Goal: Task Accomplishment & Management: Complete application form

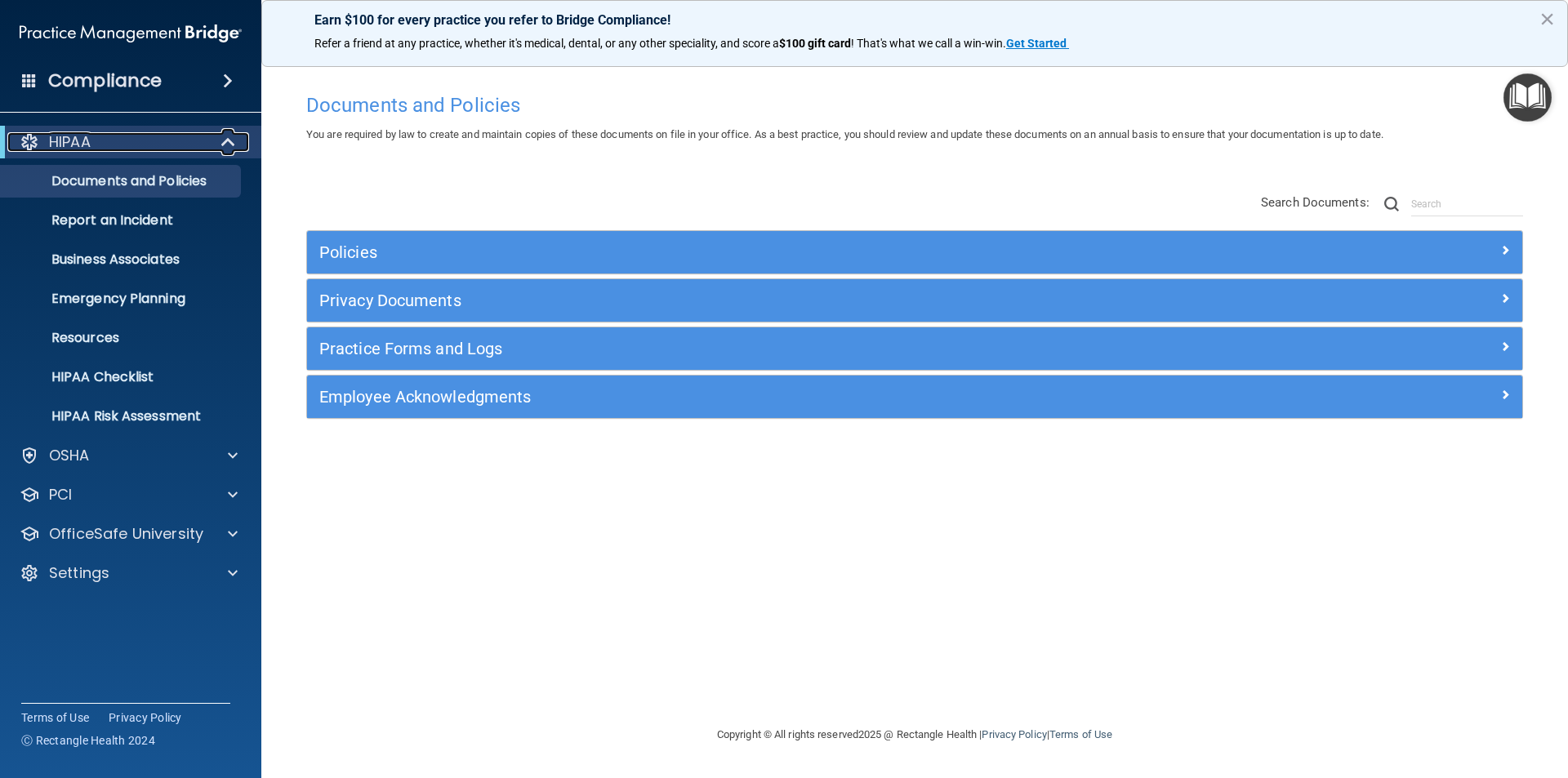
click at [73, 141] on p "HIPAA" at bounding box center [69, 142] width 42 height 20
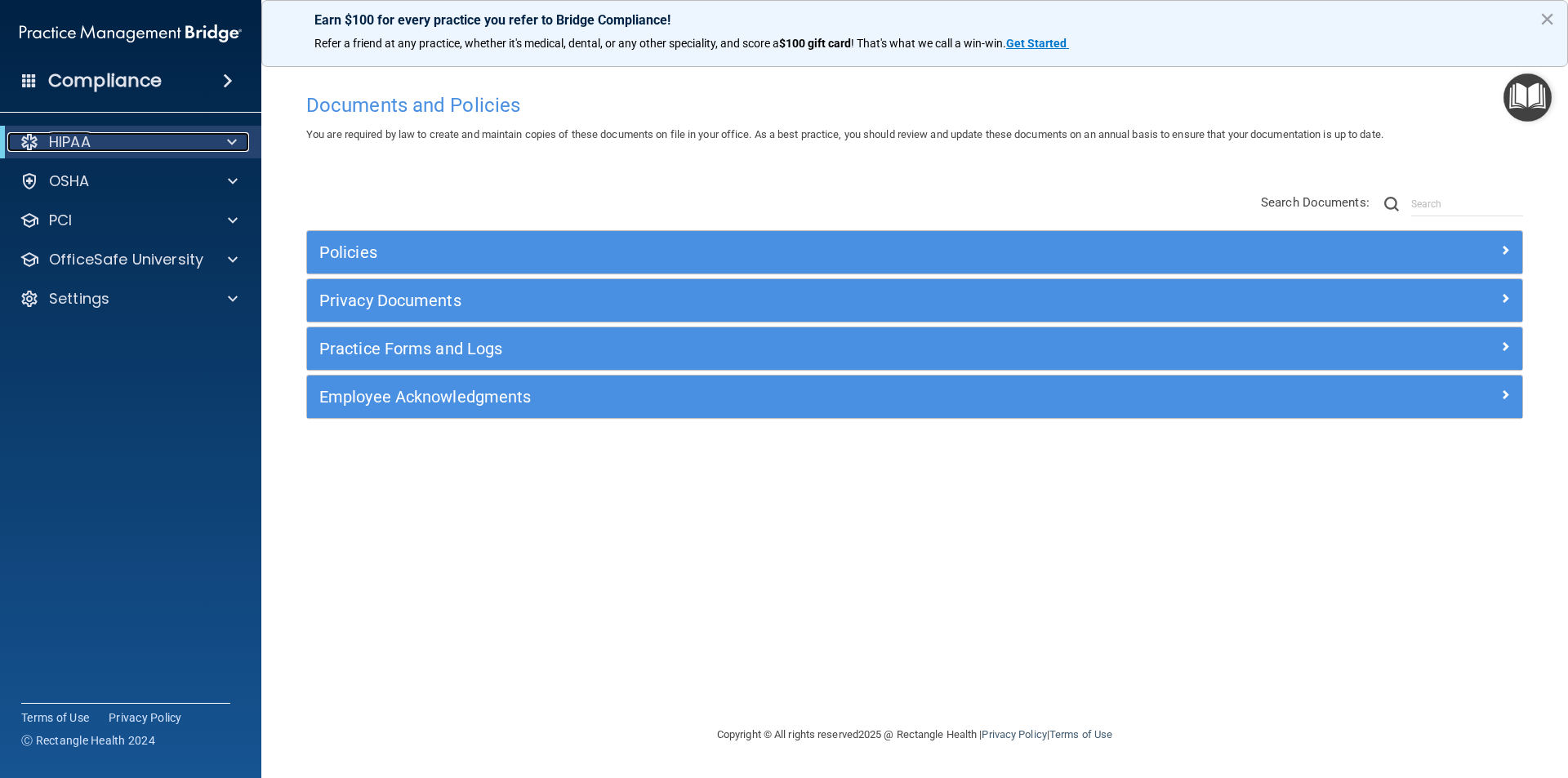
click at [73, 143] on p "HIPAA" at bounding box center [69, 142] width 42 height 20
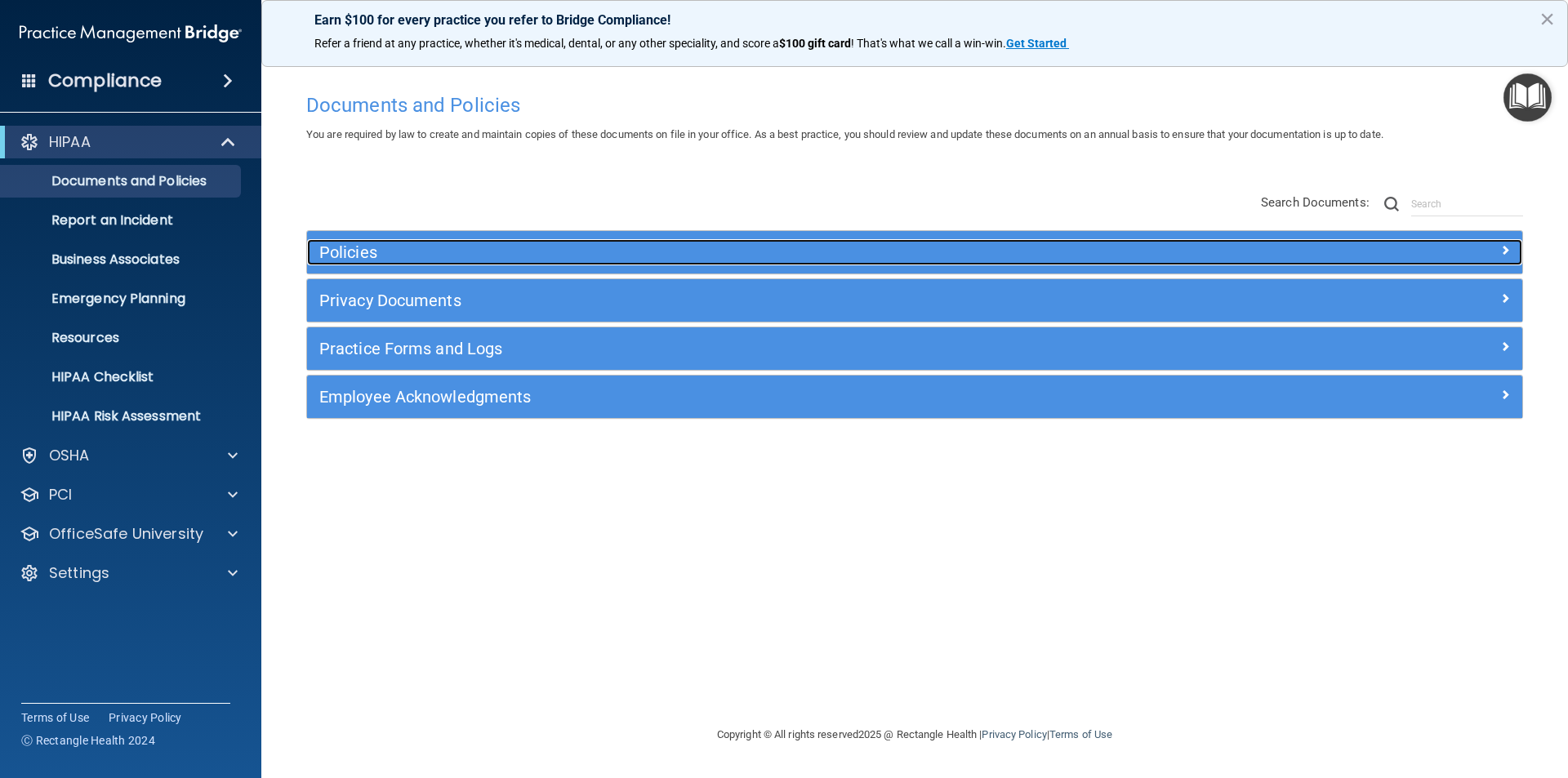
click at [340, 248] on h5 "Policies" at bounding box center [762, 252] width 887 height 18
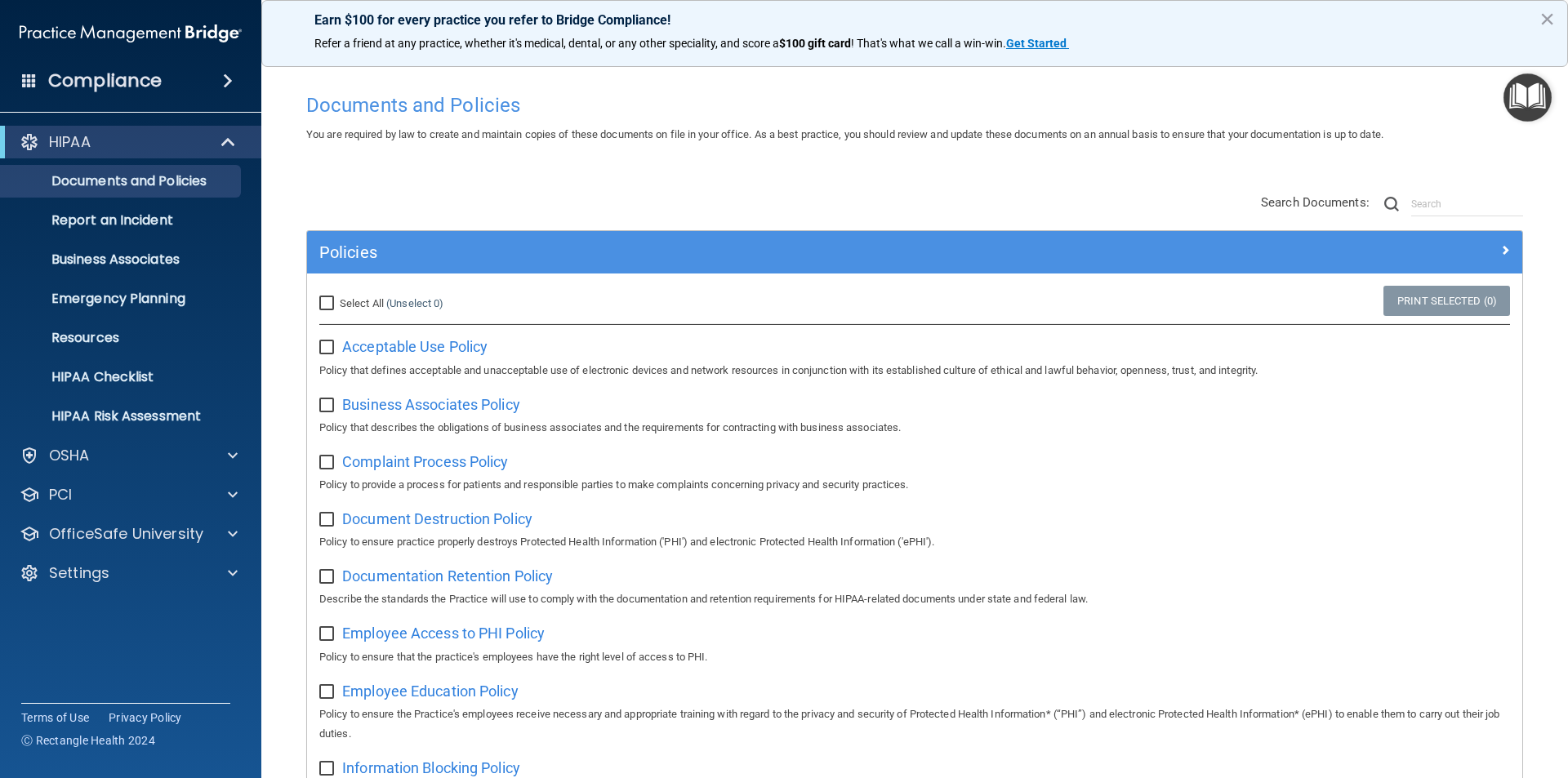
click at [139, 81] on h4 "Compliance" at bounding box center [104, 80] width 114 height 23
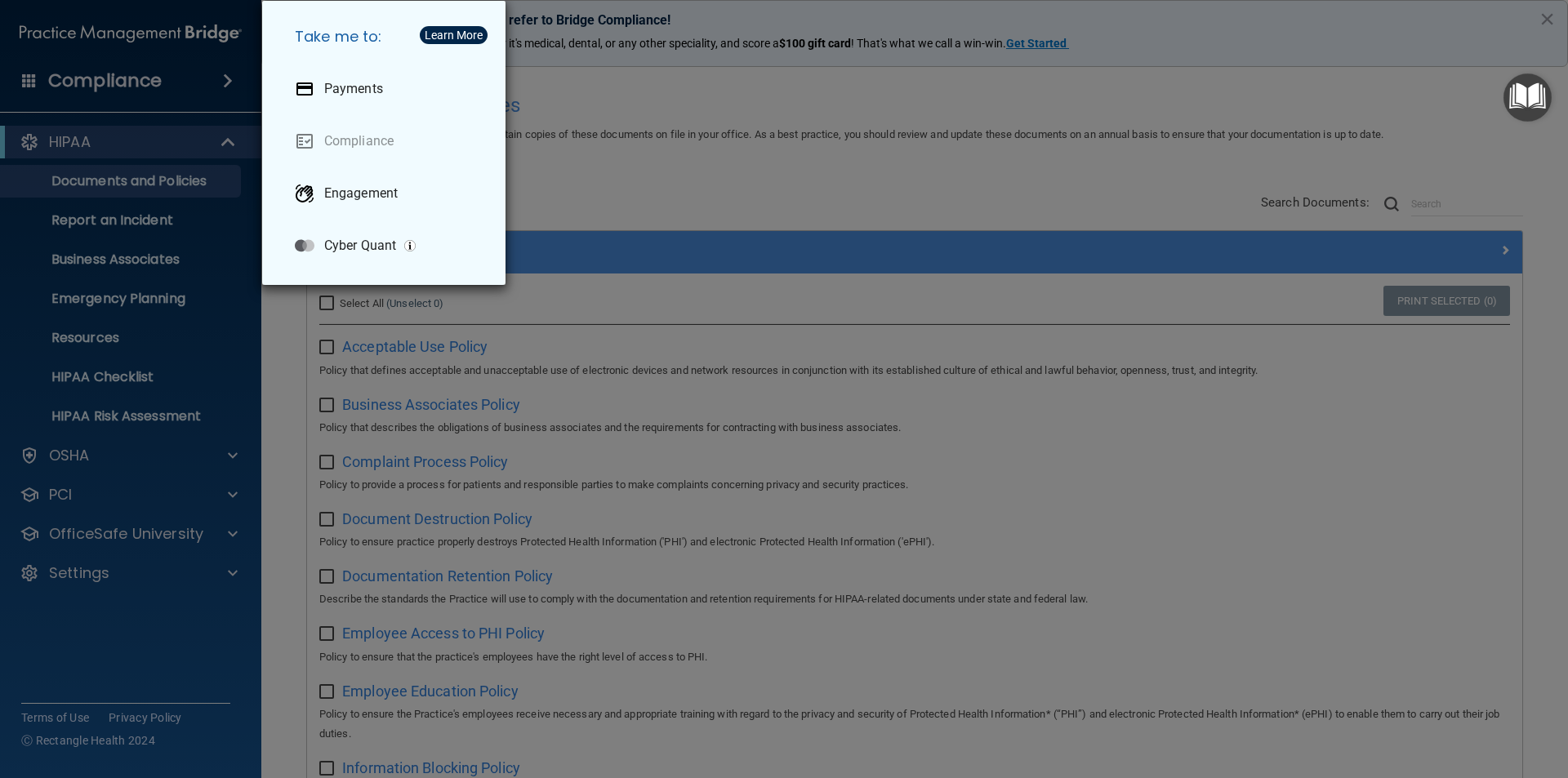
click at [143, 148] on div "Take me to: Payments Compliance Engagement Cyber Quant" at bounding box center [784, 389] width 1568 height 778
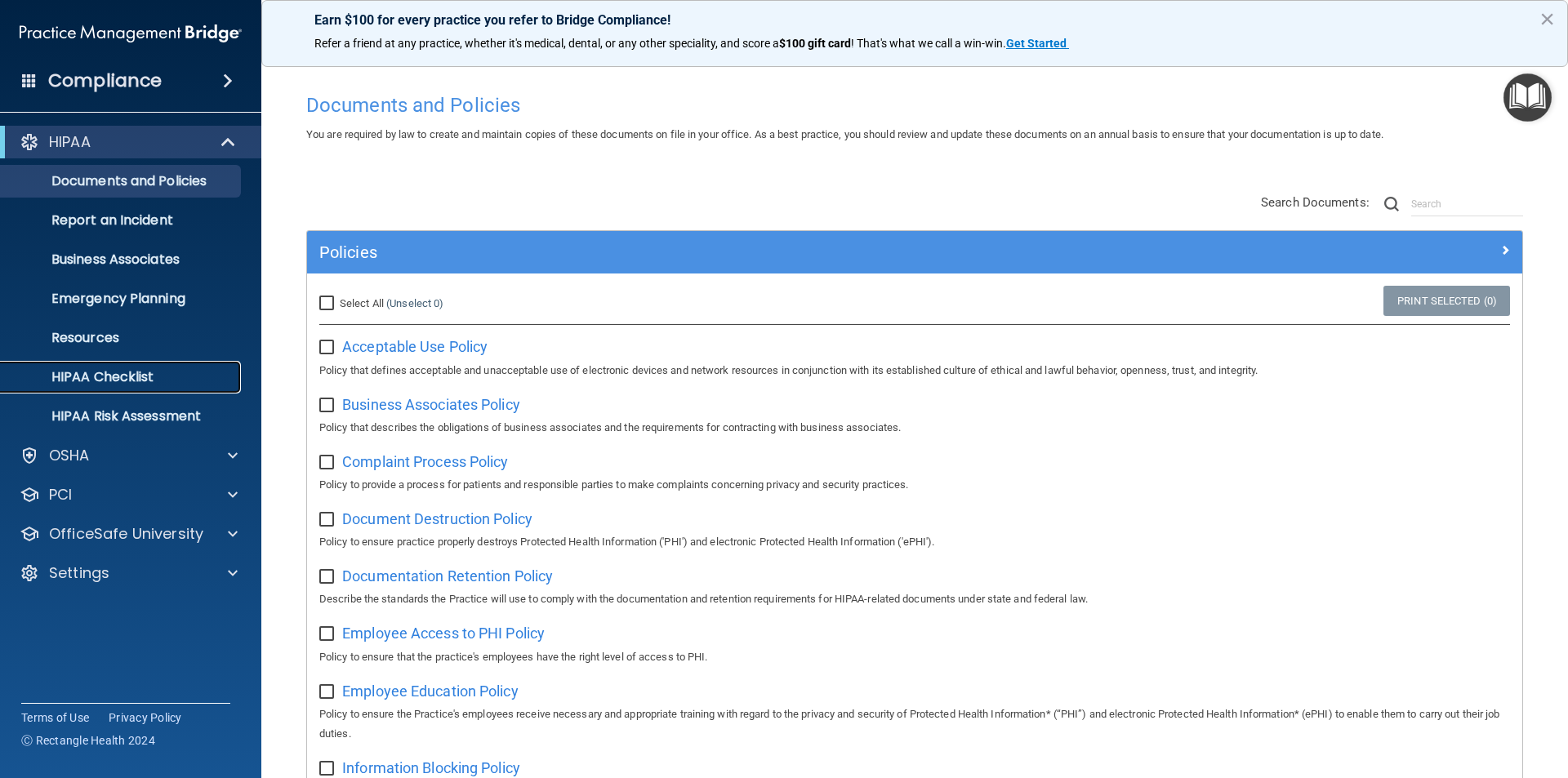
click at [119, 378] on p "HIPAA Checklist" at bounding box center [121, 377] width 223 height 16
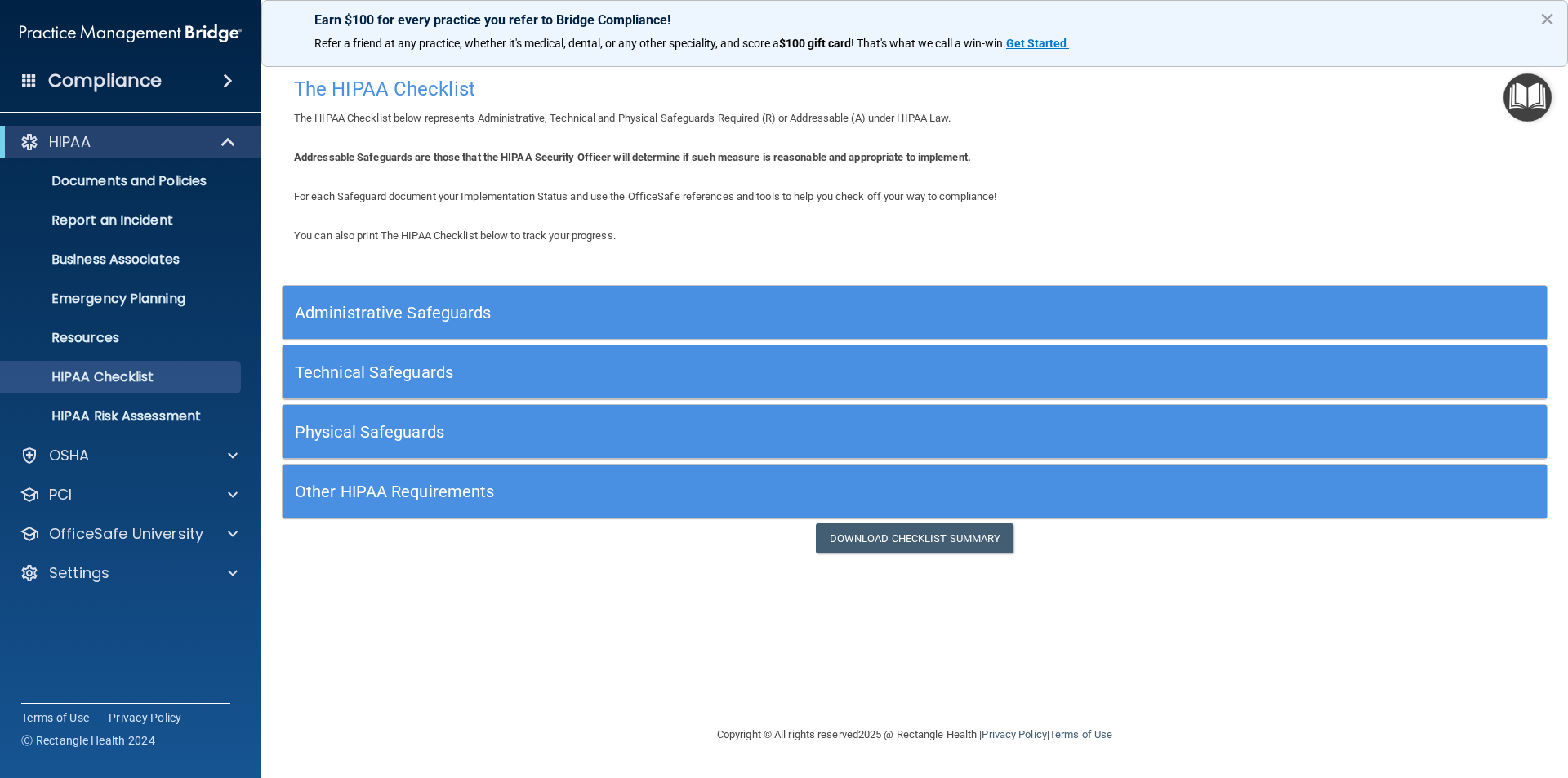
click at [400, 312] on h5 "Administrative Safeguards" at bounding box center [756, 312] width 924 height 18
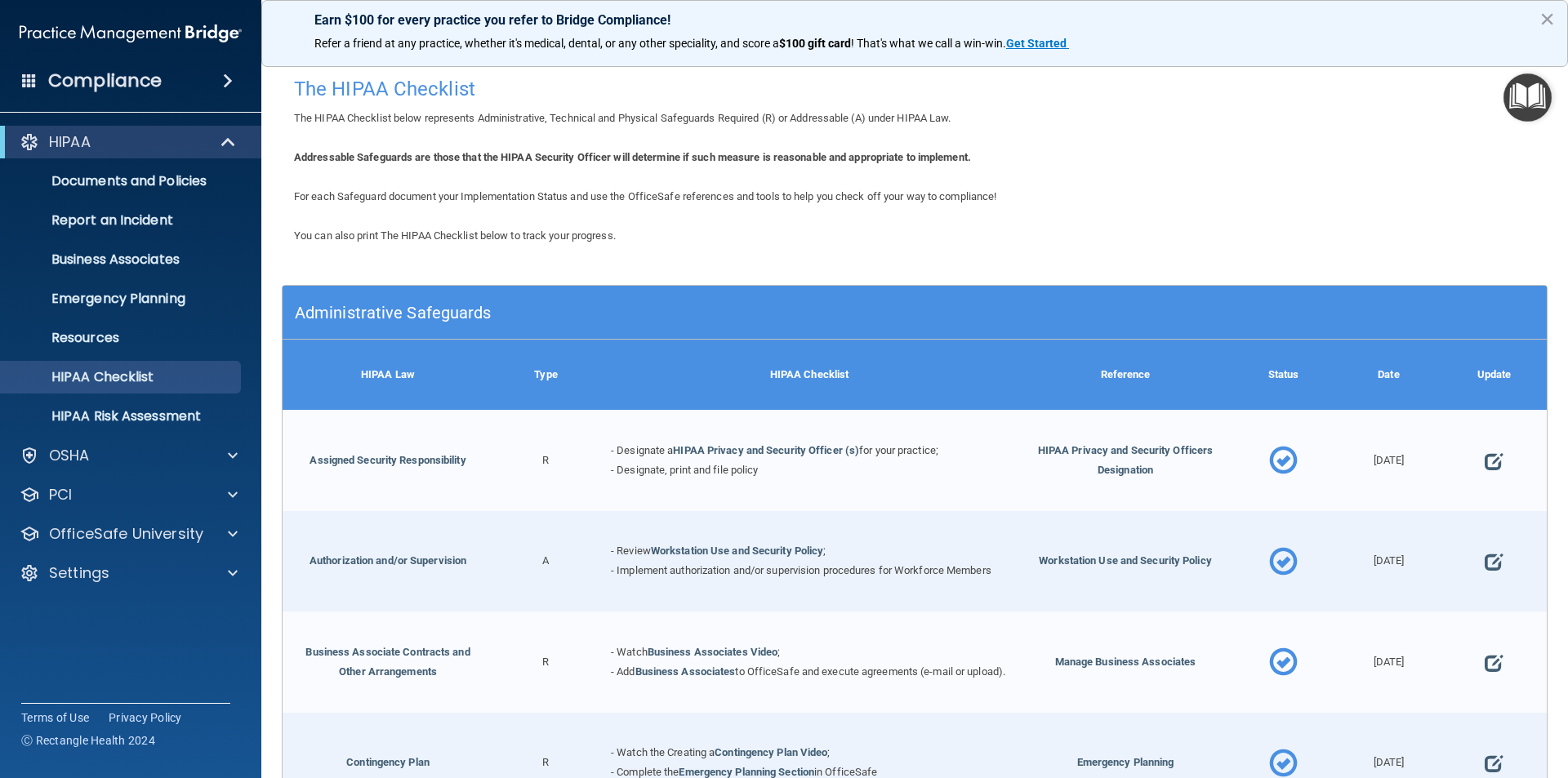
scroll to position [163, 0]
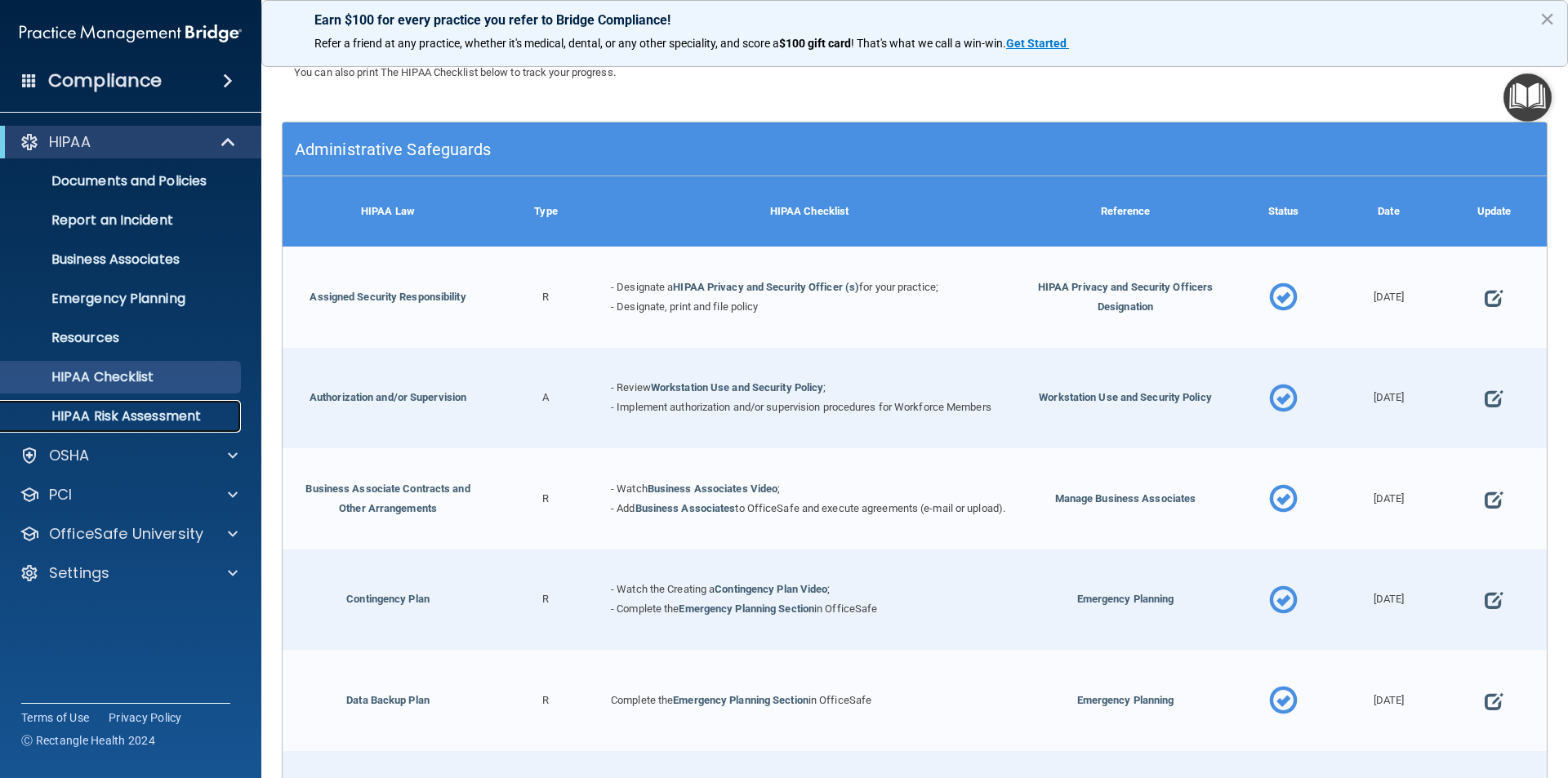
click at [108, 410] on p "HIPAA Risk Assessment" at bounding box center [121, 415] width 223 height 16
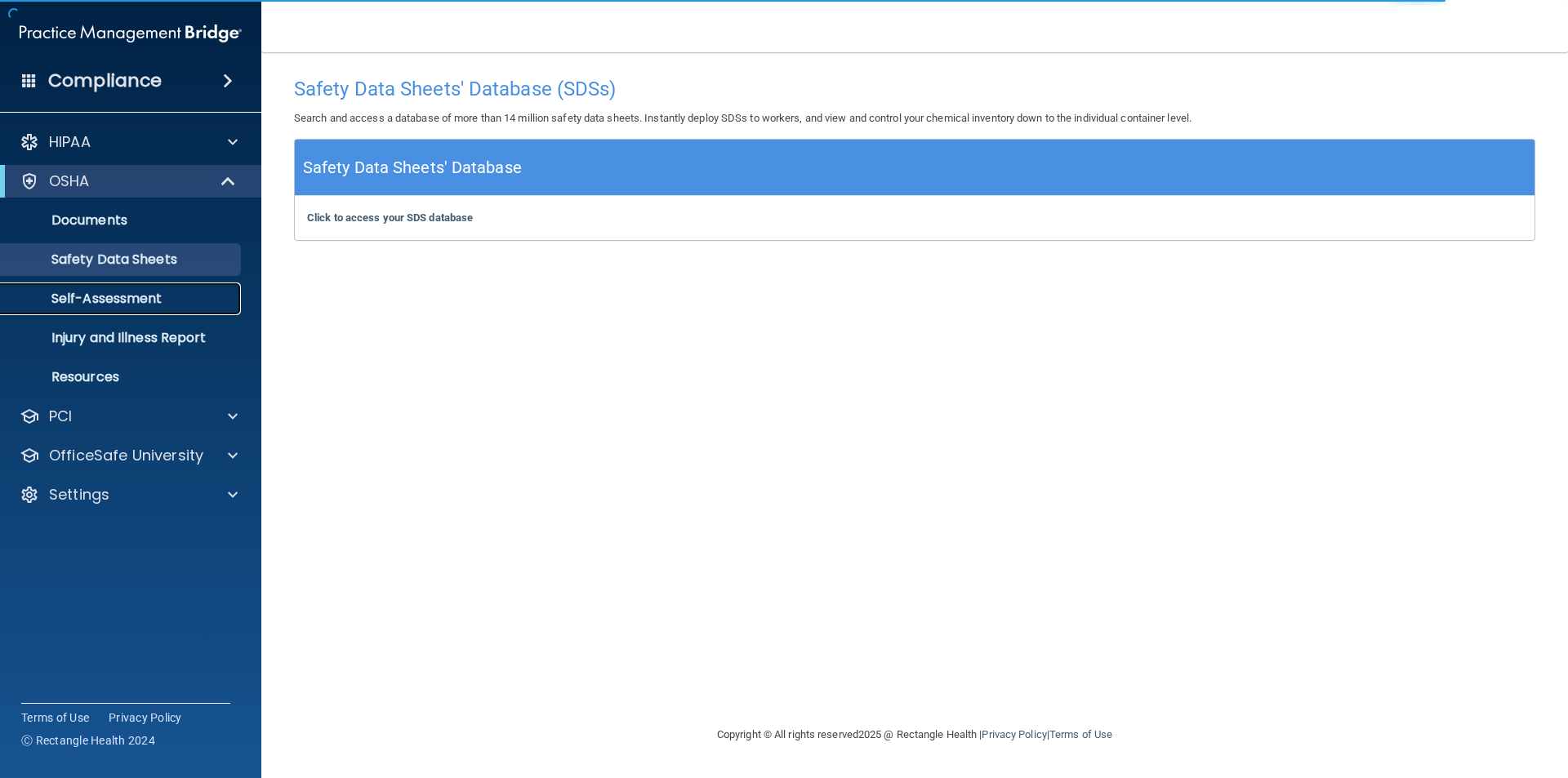
click at [119, 298] on p "Self-Assessment" at bounding box center [121, 299] width 223 height 16
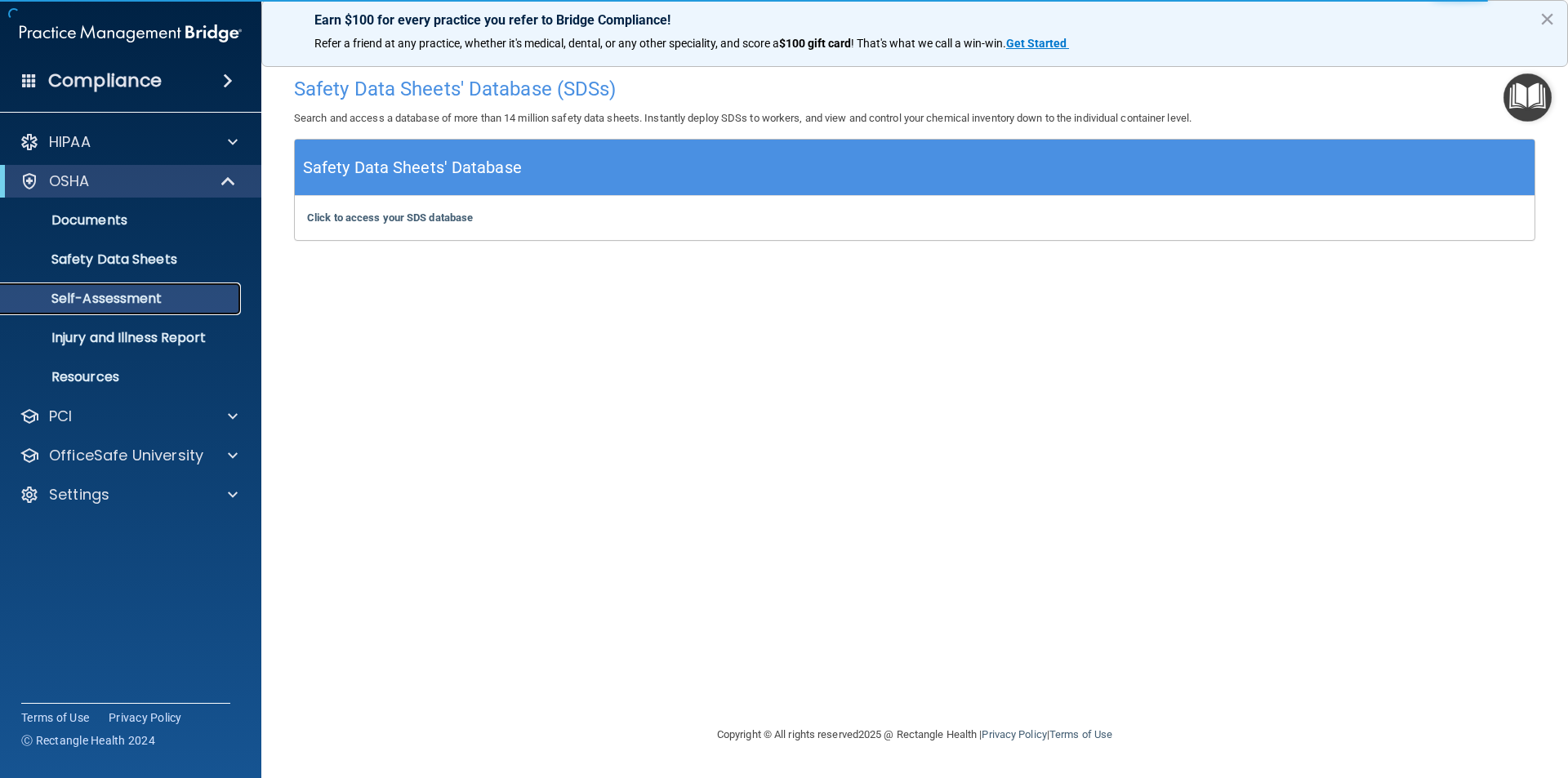
click at [123, 298] on p "Self-Assessment" at bounding box center [121, 299] width 223 height 16
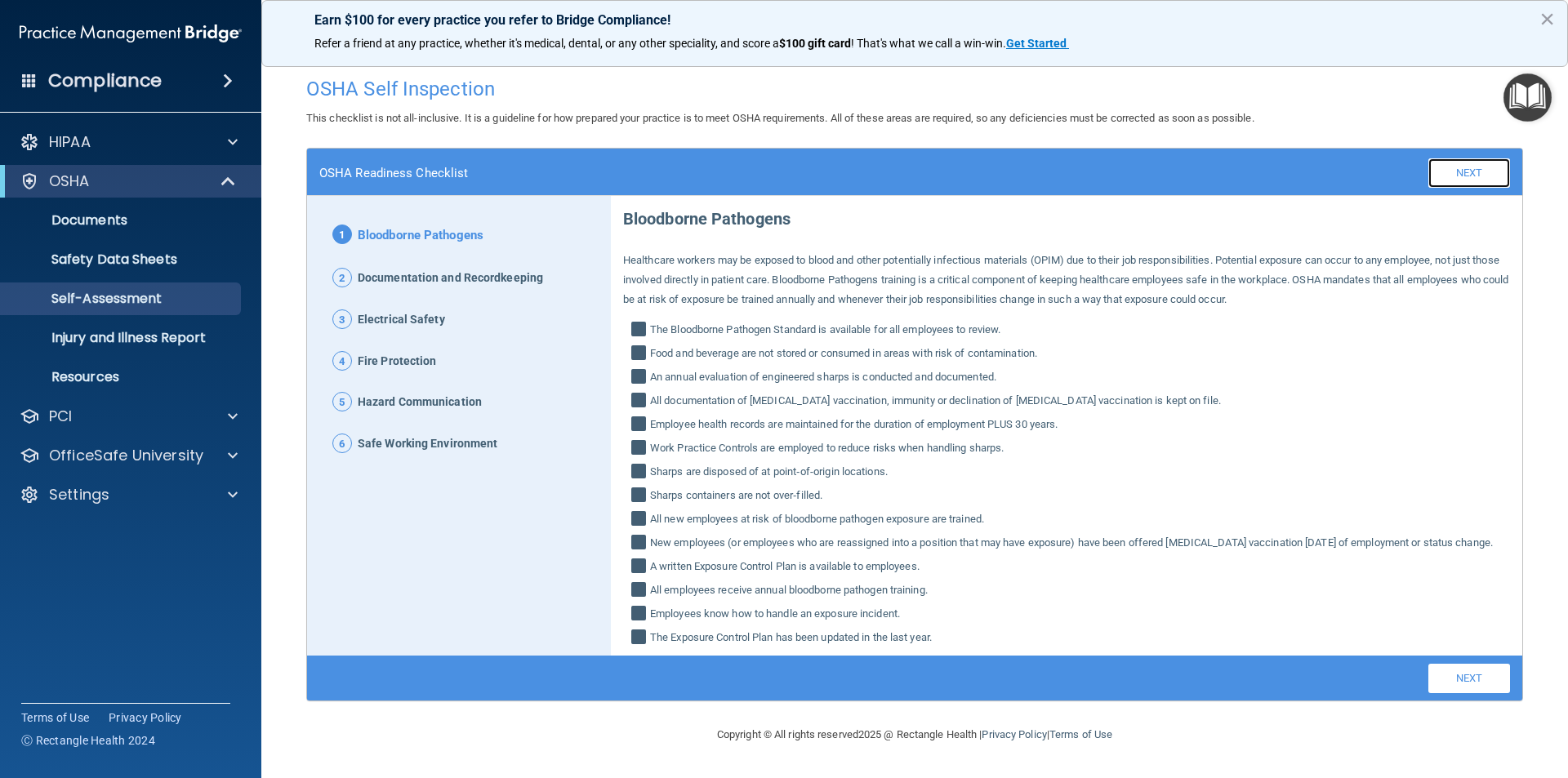
click at [1446, 165] on link "Next" at bounding box center [1470, 173] width 82 height 29
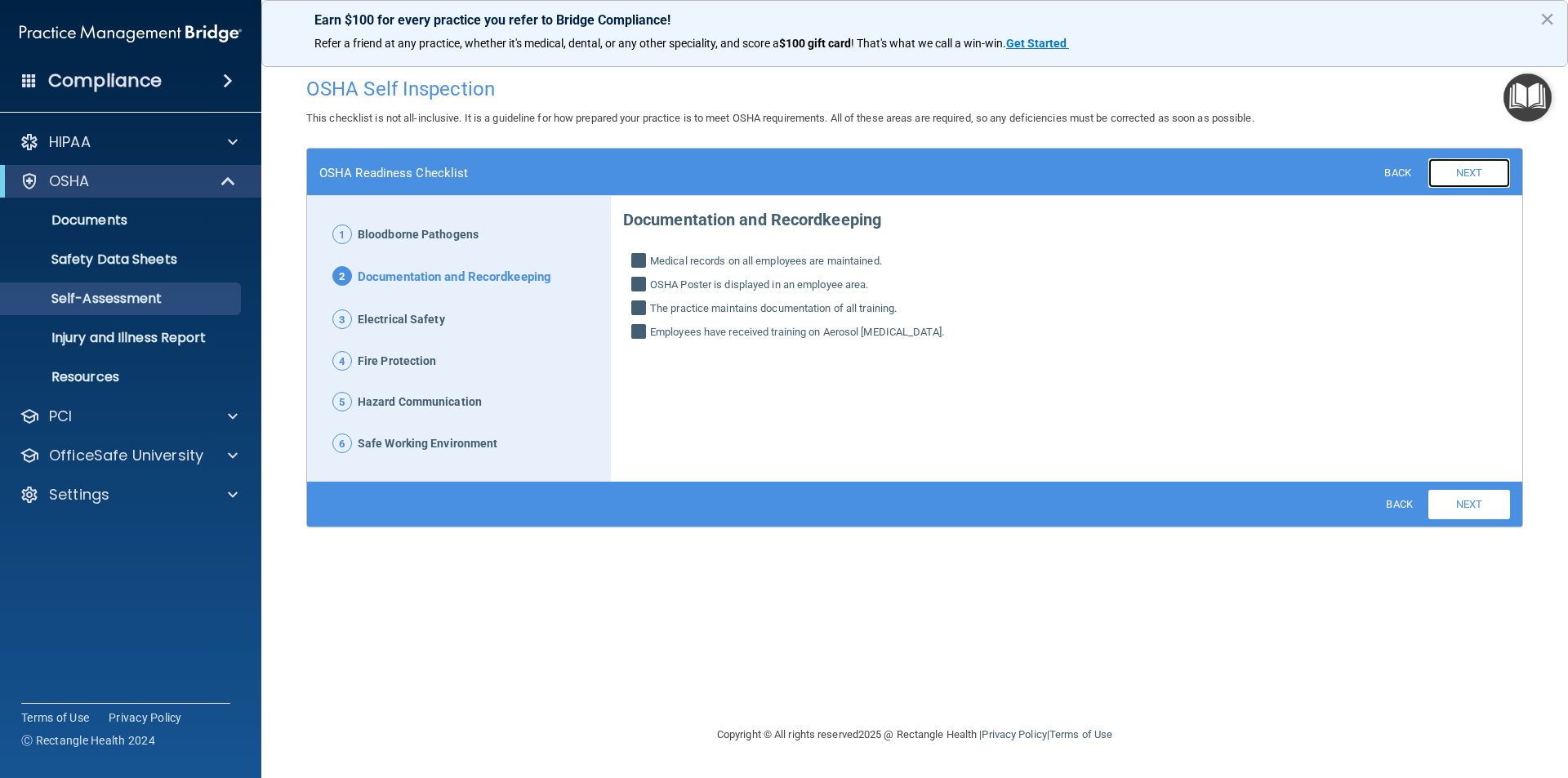
click at [1469, 170] on link "Next" at bounding box center [1470, 173] width 82 height 29
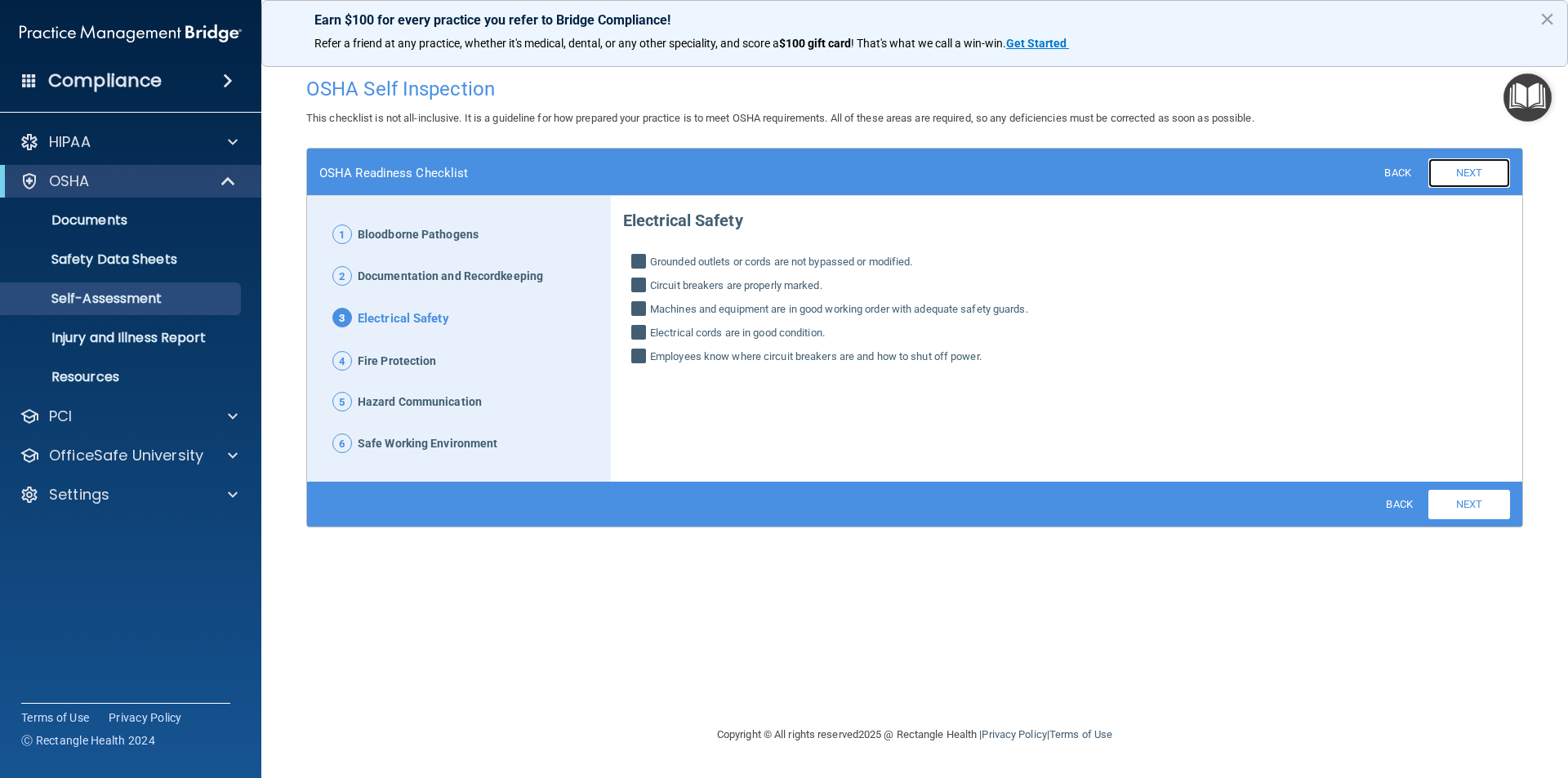
click at [1469, 169] on link "Next" at bounding box center [1470, 173] width 82 height 29
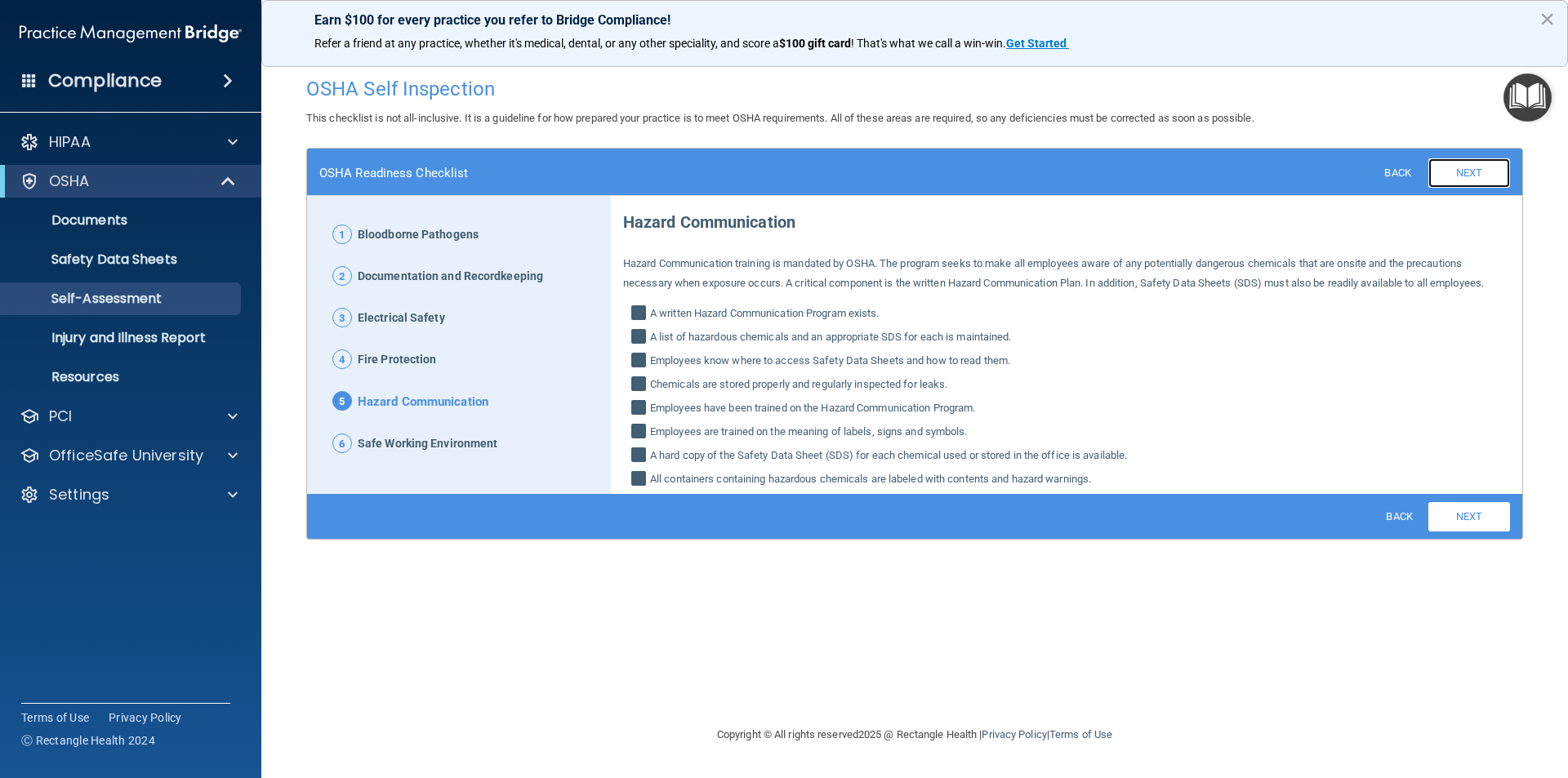
click at [1469, 169] on link "Next" at bounding box center [1470, 173] width 82 height 29
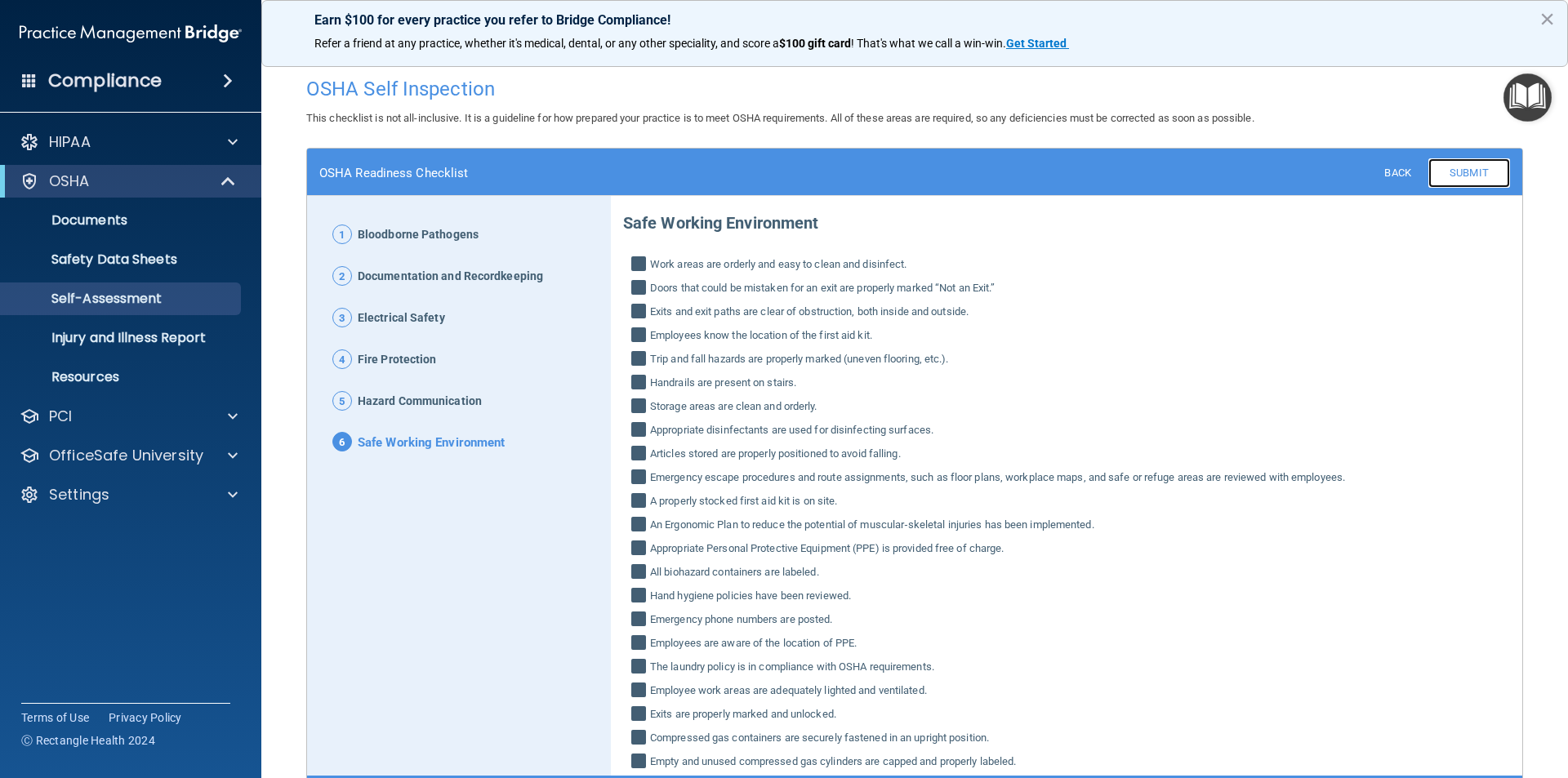
click at [1465, 178] on link "Submit" at bounding box center [1470, 173] width 82 height 29
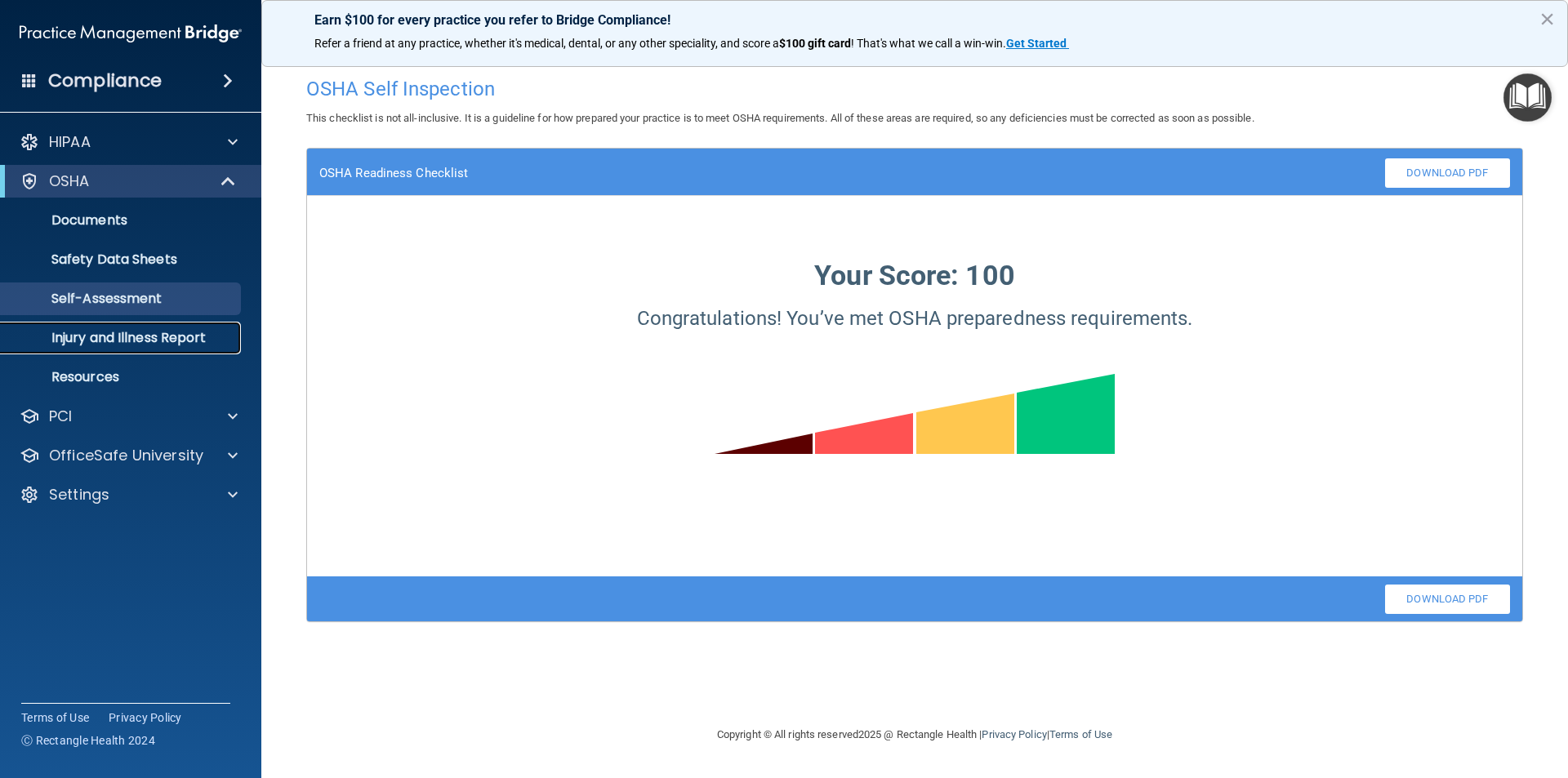
click at [152, 340] on p "Injury and Illness Report" at bounding box center [121, 338] width 223 height 16
